Goal: Navigation & Orientation: Find specific page/section

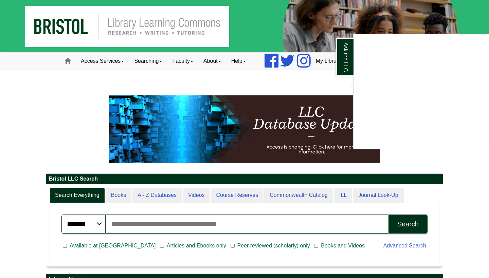
click at [156, 58] on div "Ask the LLC" at bounding box center [244, 139] width 489 height 278
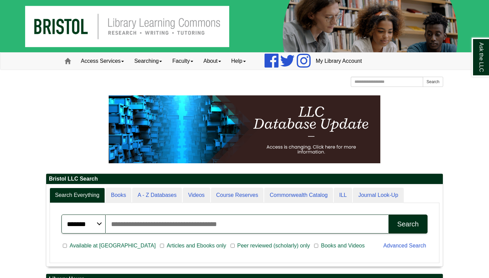
click at [156, 58] on link "Searching" at bounding box center [148, 61] width 38 height 17
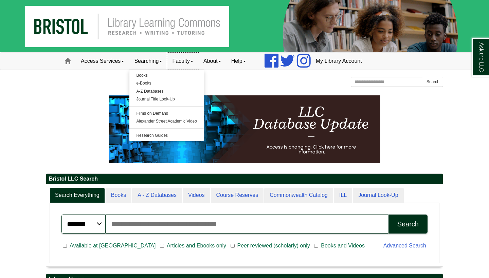
click at [187, 58] on link "Faculty" at bounding box center [182, 61] width 31 height 17
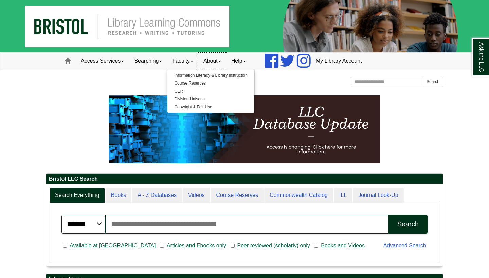
click at [218, 63] on link "About" at bounding box center [212, 61] width 28 height 17
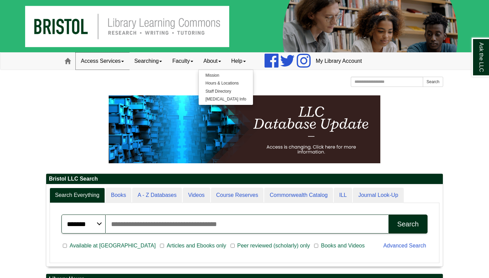
click at [106, 61] on link "Access Services" at bounding box center [102, 61] width 53 height 17
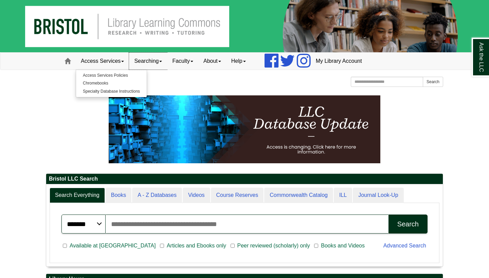
click at [163, 59] on link "Searching" at bounding box center [148, 61] width 38 height 17
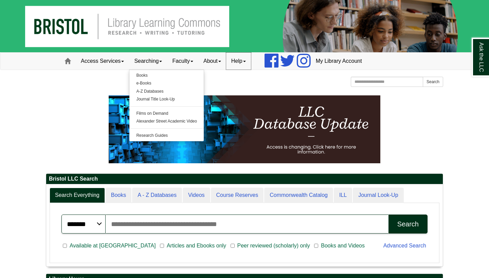
click at [241, 64] on link "Help" at bounding box center [238, 61] width 25 height 17
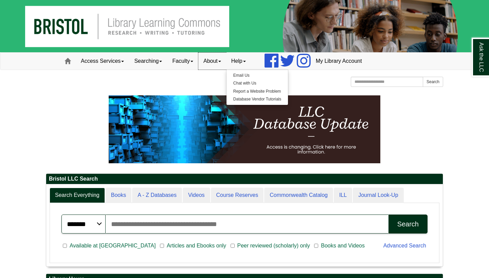
click at [218, 62] on link "About" at bounding box center [212, 61] width 28 height 17
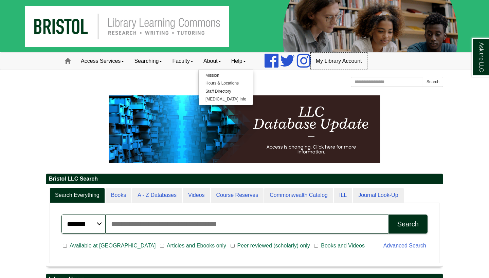
click at [353, 59] on link "My Library Account" at bounding box center [339, 61] width 56 height 17
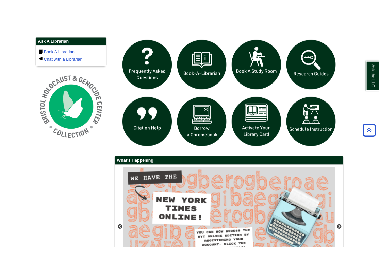
scroll to position [477, 0]
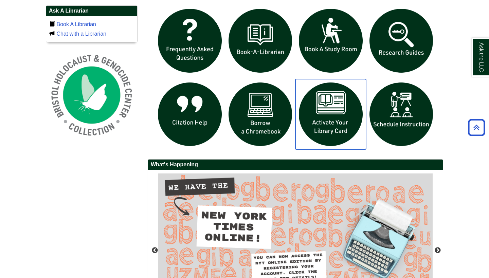
click at [330, 129] on img "slideshow" at bounding box center [331, 114] width 71 height 71
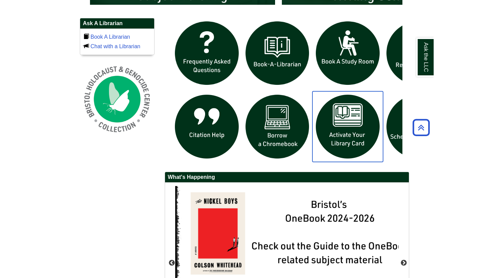
scroll to position [3, 3]
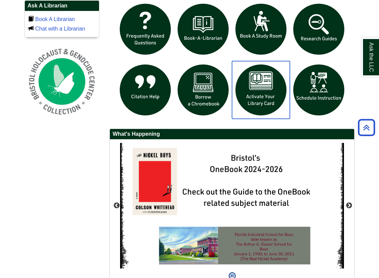
click at [274, 117] on img "slideshow" at bounding box center [261, 90] width 58 height 58
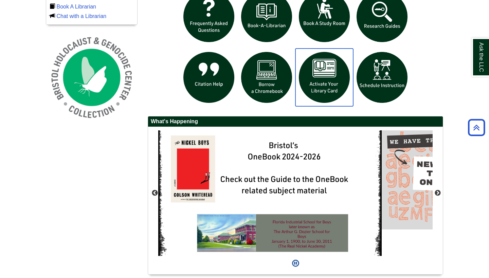
scroll to position [71, 398]
